Goal: Information Seeking & Learning: Learn about a topic

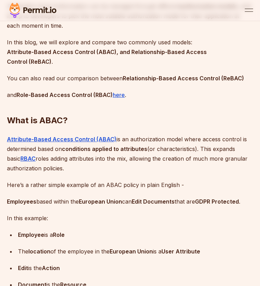
scroll to position [552, 0]
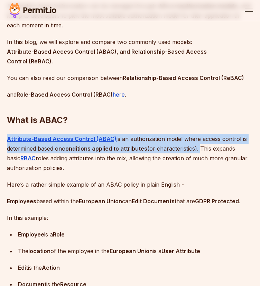
drag, startPoint x: 3, startPoint y: 117, endPoint x: 199, endPoint y: 127, distance: 196.7
copy p "Attribute-Based Access Control (ABAC) is an authorization model where access co…"
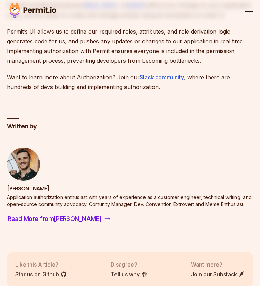
scroll to position [2901, 0]
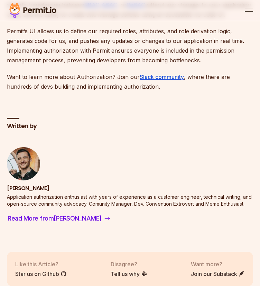
click at [101, 19] on p "Permit provides developers with a permission management solution that allows fo…" at bounding box center [130, 4] width 246 height 29
click at [93, 19] on p "Permit provides developers with a permission management solution that allows fo…" at bounding box center [130, 4] width 246 height 29
click at [93, 8] on u "RBAC" at bounding box center [91, 4] width 15 height 7
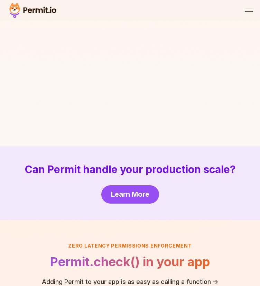
scroll to position [1612, 0]
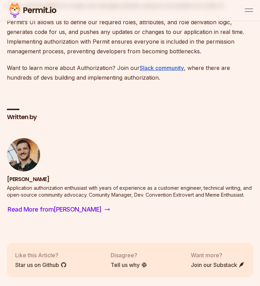
scroll to position [2901, 0]
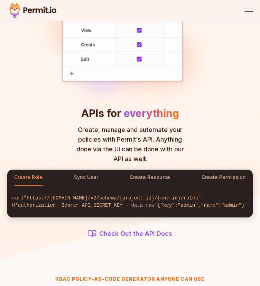
scroll to position [776, 0]
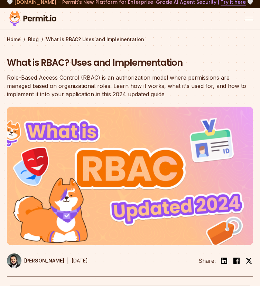
scroll to position [4, 0]
click at [15, 76] on div "Role-Based Access Control (RBAC) is an authorization model where permissions ar…" at bounding box center [130, 85] width 246 height 25
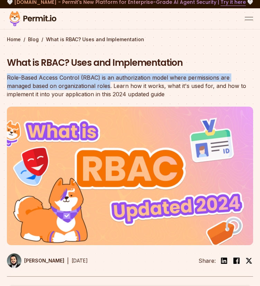
drag, startPoint x: 15, startPoint y: 76, endPoint x: 75, endPoint y: 84, distance: 60.4
click at [75, 84] on div "Role-Based Access Control (RBAC) is an authorization model where permissions ar…" at bounding box center [130, 85] width 246 height 25
copy div "Role-Based Access Control (RBAC) is an authorization model where permissions ar…"
